Goal: Task Accomplishment & Management: Manage account settings

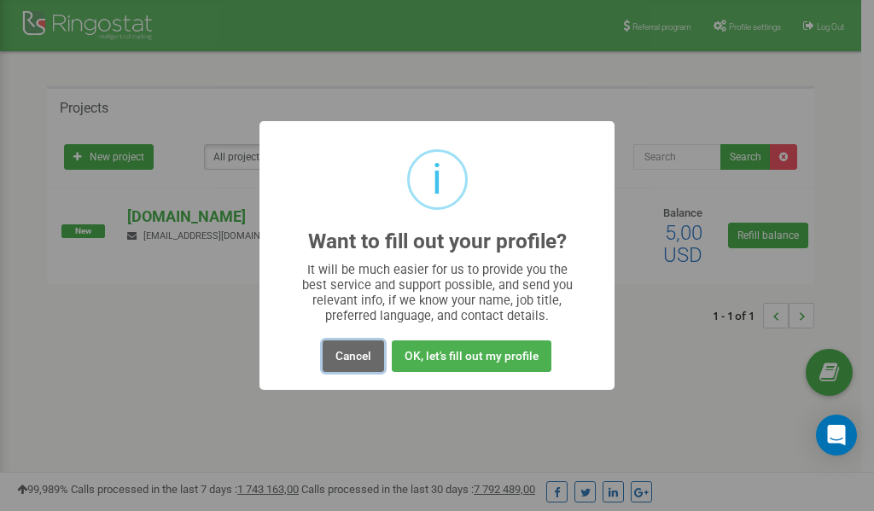
click at [356, 356] on button "Cancel" at bounding box center [353, 357] width 61 height 32
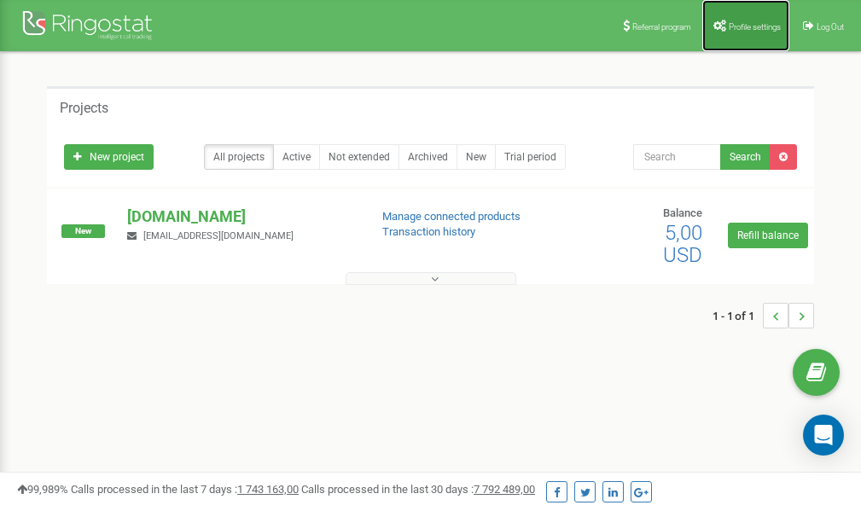
click at [747, 25] on span "Profile settings" at bounding box center [755, 26] width 52 height 9
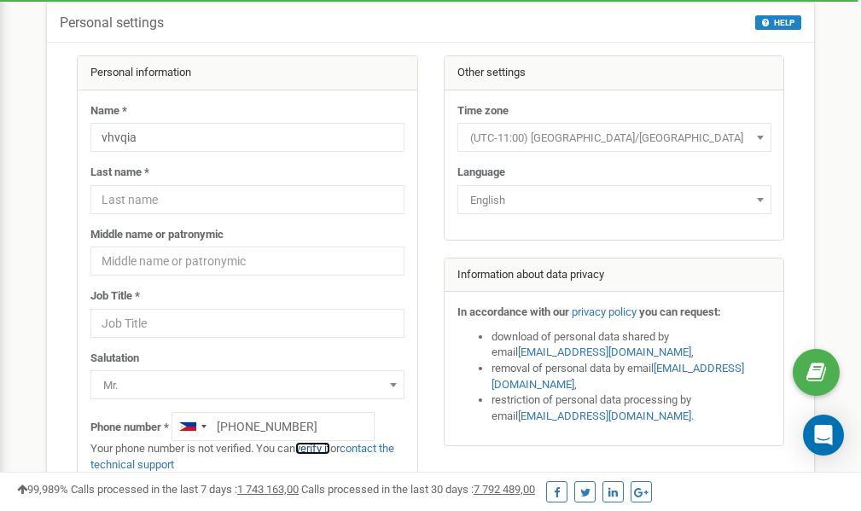
click at [319, 448] on link "verify it" at bounding box center [312, 448] width 35 height 13
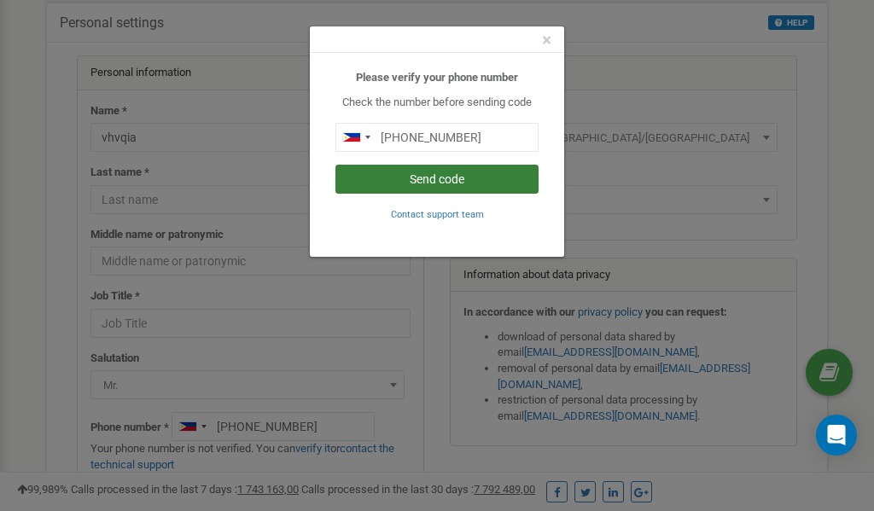
click at [435, 179] on button "Send code" at bounding box center [436, 179] width 203 height 29
